Goal: Book appointment/travel/reservation

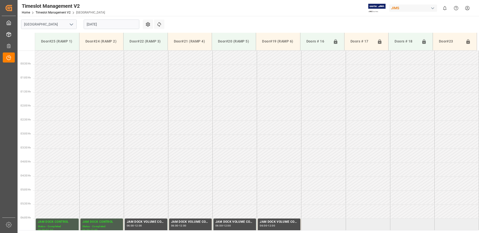
scroll to position [199, 0]
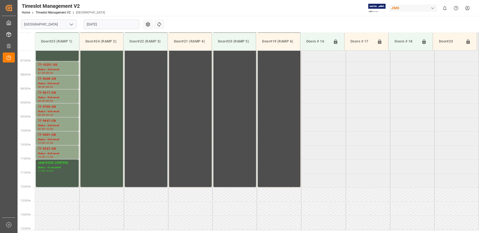
click at [113, 25] on input "[DATE]" at bounding box center [112, 25] width 56 height 10
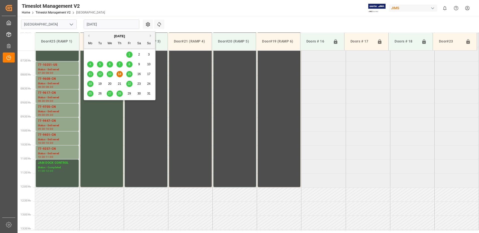
click at [129, 74] on span "15" at bounding box center [129, 74] width 3 height 4
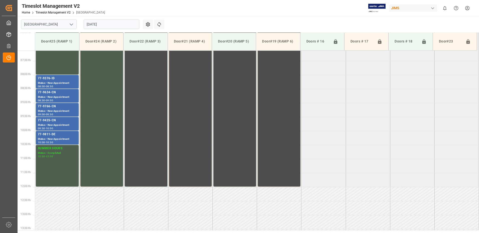
scroll to position [180, 0]
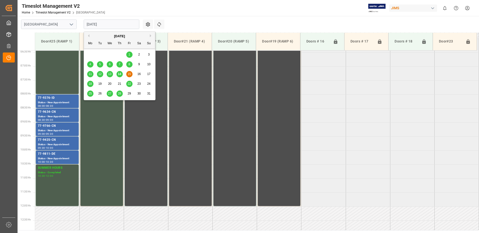
click at [117, 25] on input "[DATE]" at bounding box center [112, 25] width 56 height 10
click at [90, 85] on span "18" at bounding box center [89, 84] width 3 height 4
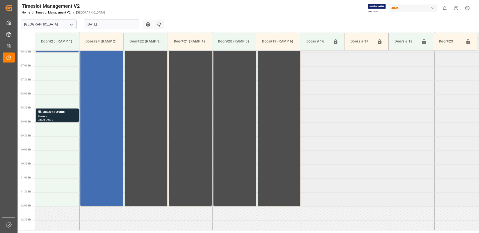
click at [53, 117] on div "Status -" at bounding box center [57, 117] width 39 height 4
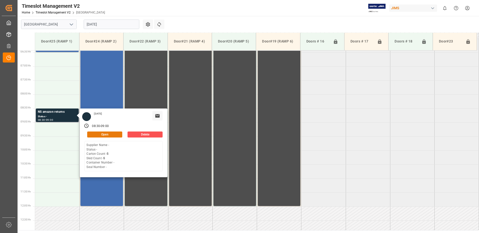
click at [109, 135] on button "Open" at bounding box center [104, 135] width 35 height 6
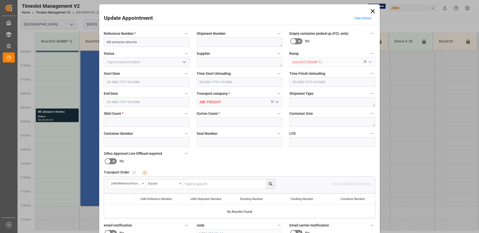
type input "5"
type input "[DATE] 08:30"
type input "[DATE] 09:00"
type input "[DATE] 14:53"
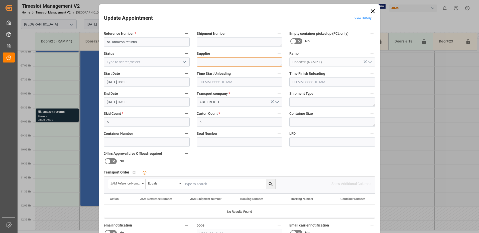
click at [202, 63] on textarea at bounding box center [240, 62] width 86 height 10
type textarea "AMAZON"
click at [183, 62] on polyline "open menu" at bounding box center [184, 62] width 3 height 2
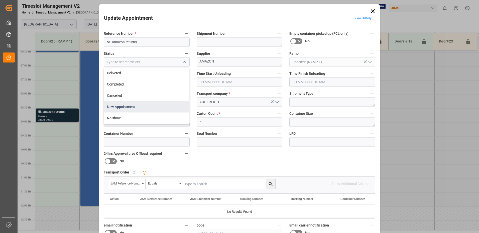
click at [146, 108] on div "New Appointment" at bounding box center [146, 106] width 85 height 11
type input "New Appointment"
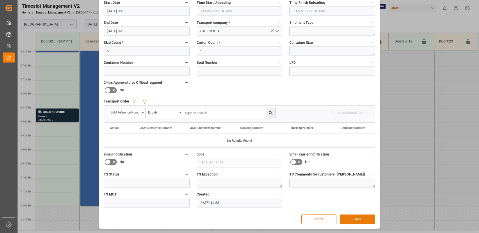
click at [358, 218] on button "SAVE" at bounding box center [357, 220] width 35 height 10
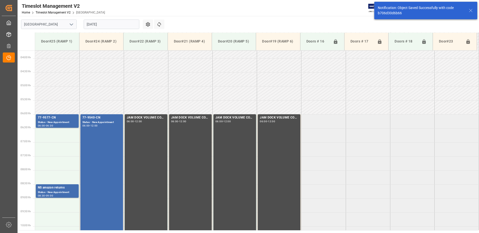
scroll to position [93, 0]
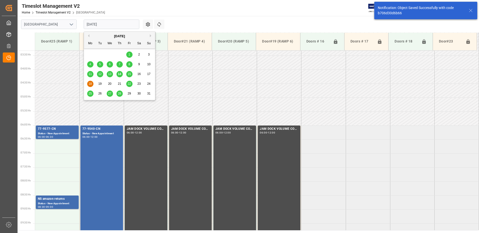
click at [117, 28] on input "[DATE]" at bounding box center [112, 25] width 56 height 10
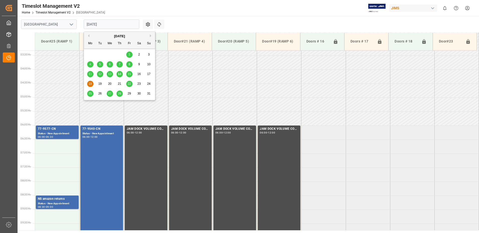
click at [129, 84] on span "22" at bounding box center [129, 84] width 3 height 4
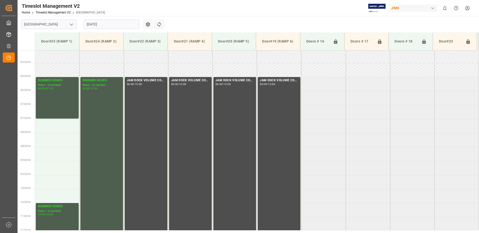
scroll to position [130, 0]
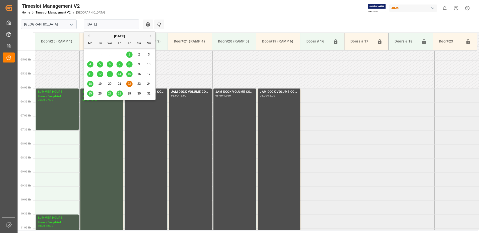
click at [117, 24] on input "[DATE]" at bounding box center [112, 25] width 56 height 10
click at [90, 94] on span "25" at bounding box center [89, 94] width 3 height 4
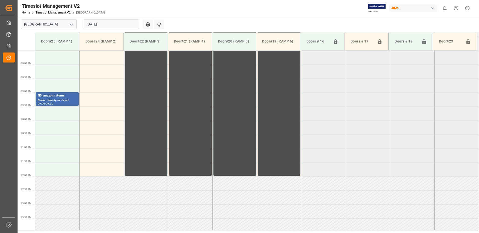
scroll to position [180, 0]
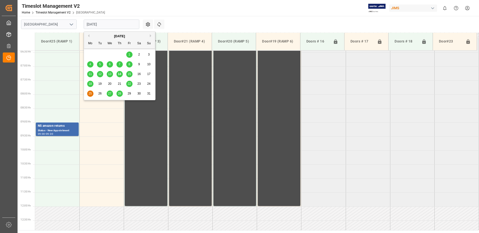
click at [110, 23] on input "[DATE]" at bounding box center [112, 25] width 56 height 10
click at [110, 94] on span "27" at bounding box center [109, 94] width 3 height 4
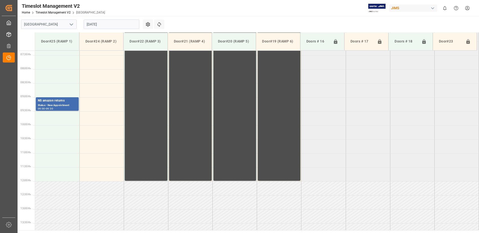
scroll to position [205, 0]
click at [118, 24] on input "[DATE]" at bounding box center [112, 25] width 56 height 10
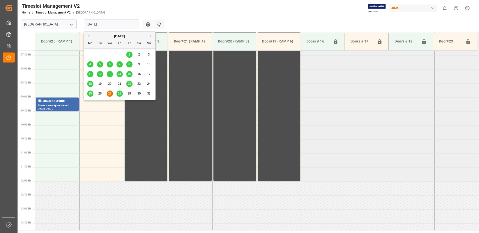
click at [119, 94] on span "28" at bounding box center [119, 94] width 3 height 4
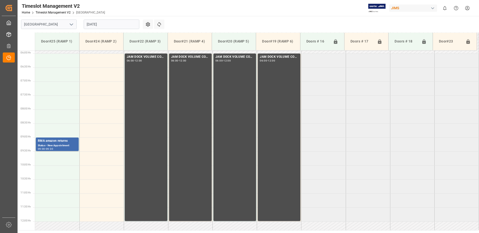
scroll to position [163, 0]
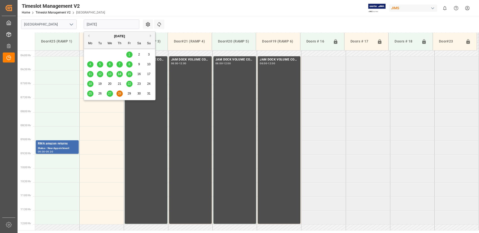
click at [117, 25] on input "[DATE]" at bounding box center [112, 25] width 56 height 10
click at [119, 74] on span "14" at bounding box center [119, 74] width 3 height 4
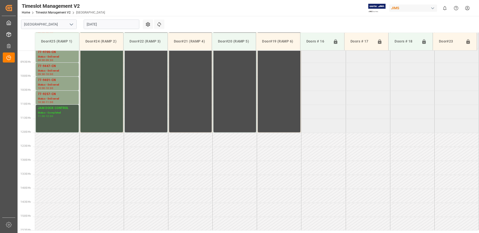
scroll to position [230, 0]
